Goal: Task Accomplishment & Management: Manage account settings

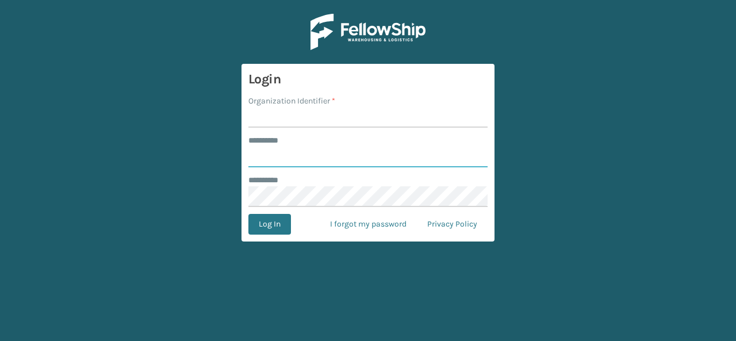
type input "******"
click at [266, 117] on input "Organization Identifier *" at bounding box center [367, 117] width 239 height 21
type input "bika"
click at [272, 223] on button "Log In" at bounding box center [269, 224] width 43 height 21
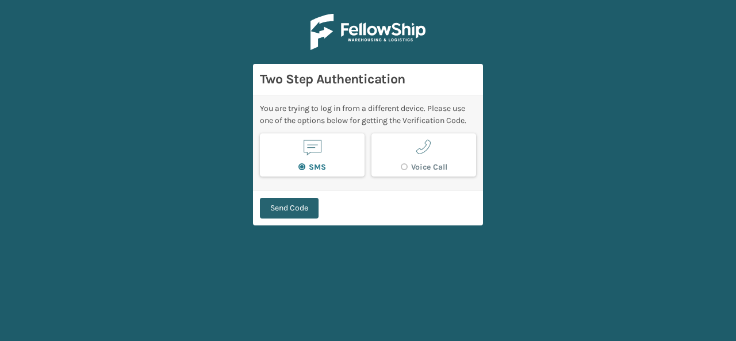
click at [286, 206] on button "Send Code" at bounding box center [289, 208] width 59 height 21
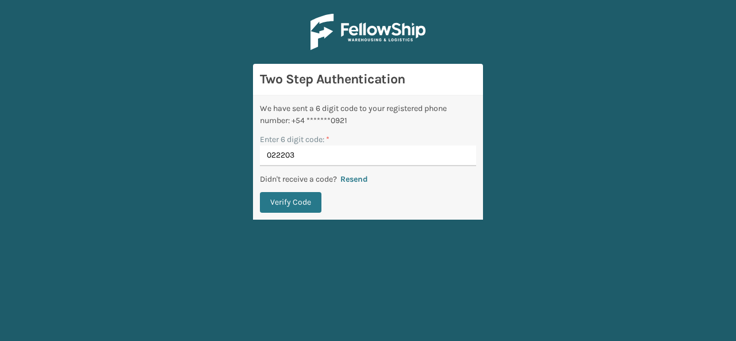
type input "022203"
click at [286, 206] on button "Verify Code" at bounding box center [291, 202] width 62 height 21
